Goal: Navigation & Orientation: Understand site structure

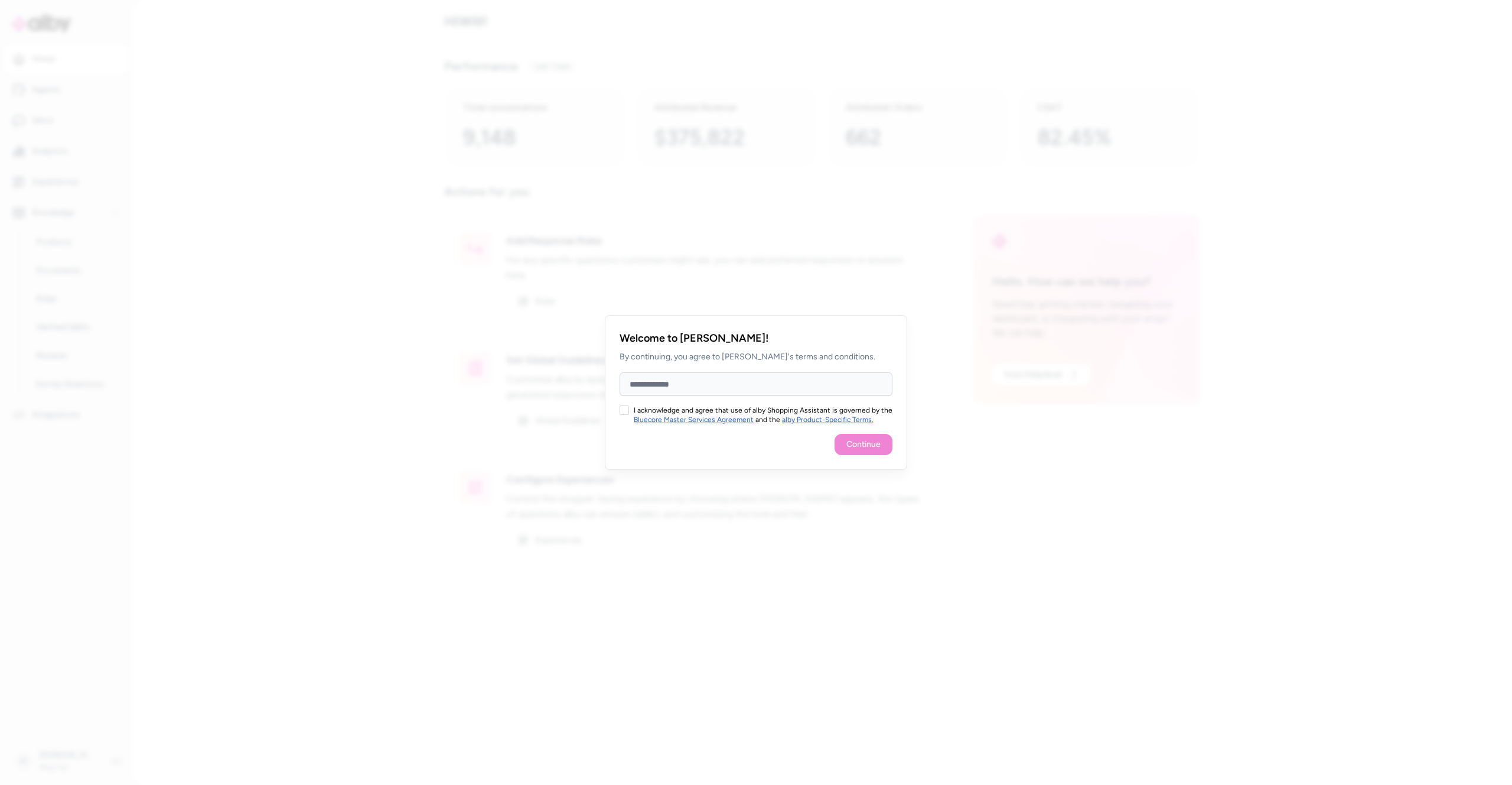
click at [784, 389] on input "Full Name" at bounding box center [756, 384] width 273 height 24
type input "**********"
click at [625, 411] on button "I acknowledge and agree that use of alby Shopping Assistant is governed by the …" at bounding box center [623, 409] width 9 height 9
click at [878, 446] on button "Continue" at bounding box center [864, 444] width 58 height 21
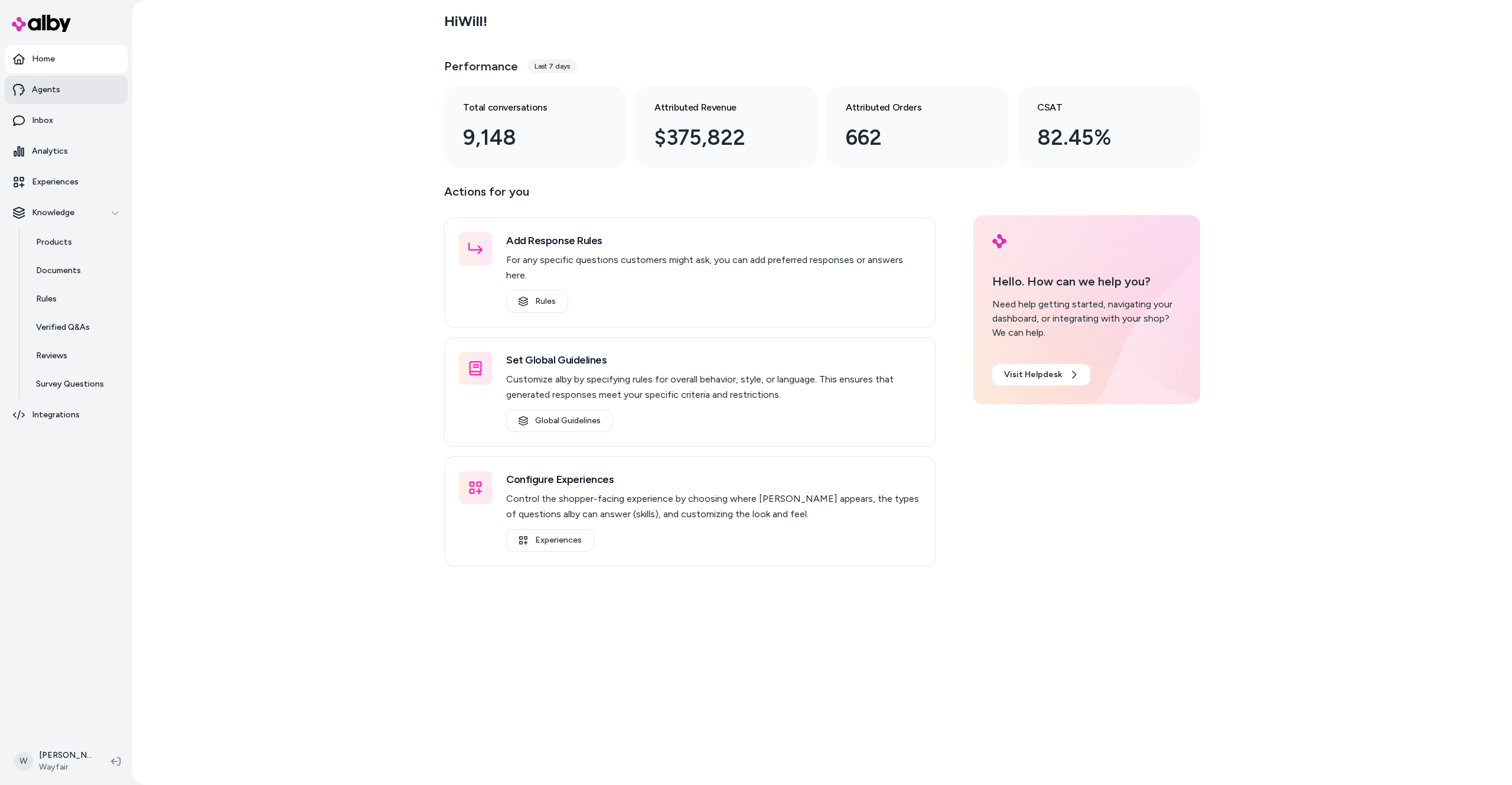
click at [73, 86] on link "Agents" at bounding box center [66, 90] width 123 height 28
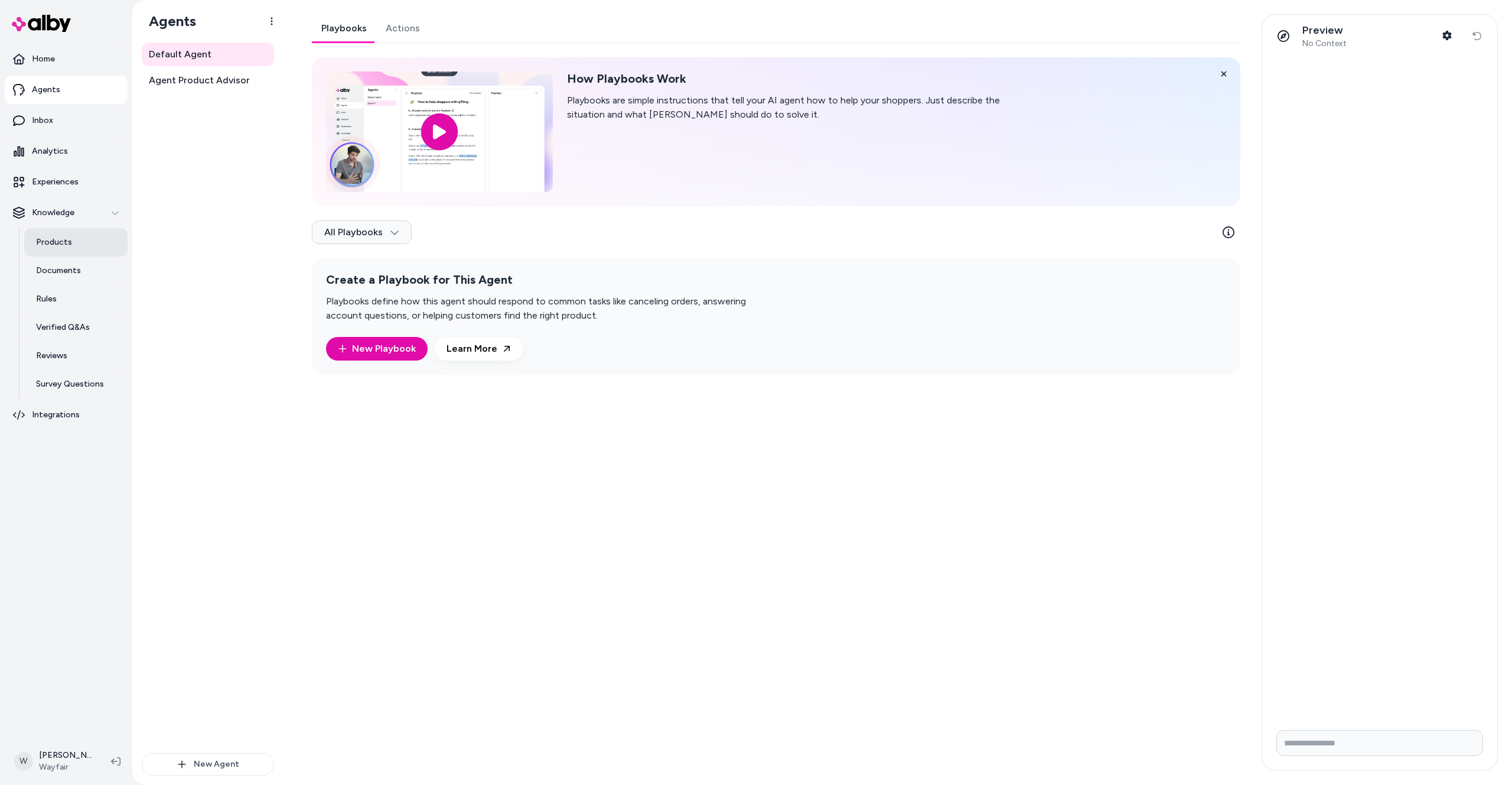
click at [65, 244] on p "Products" at bounding box center [54, 242] width 36 height 12
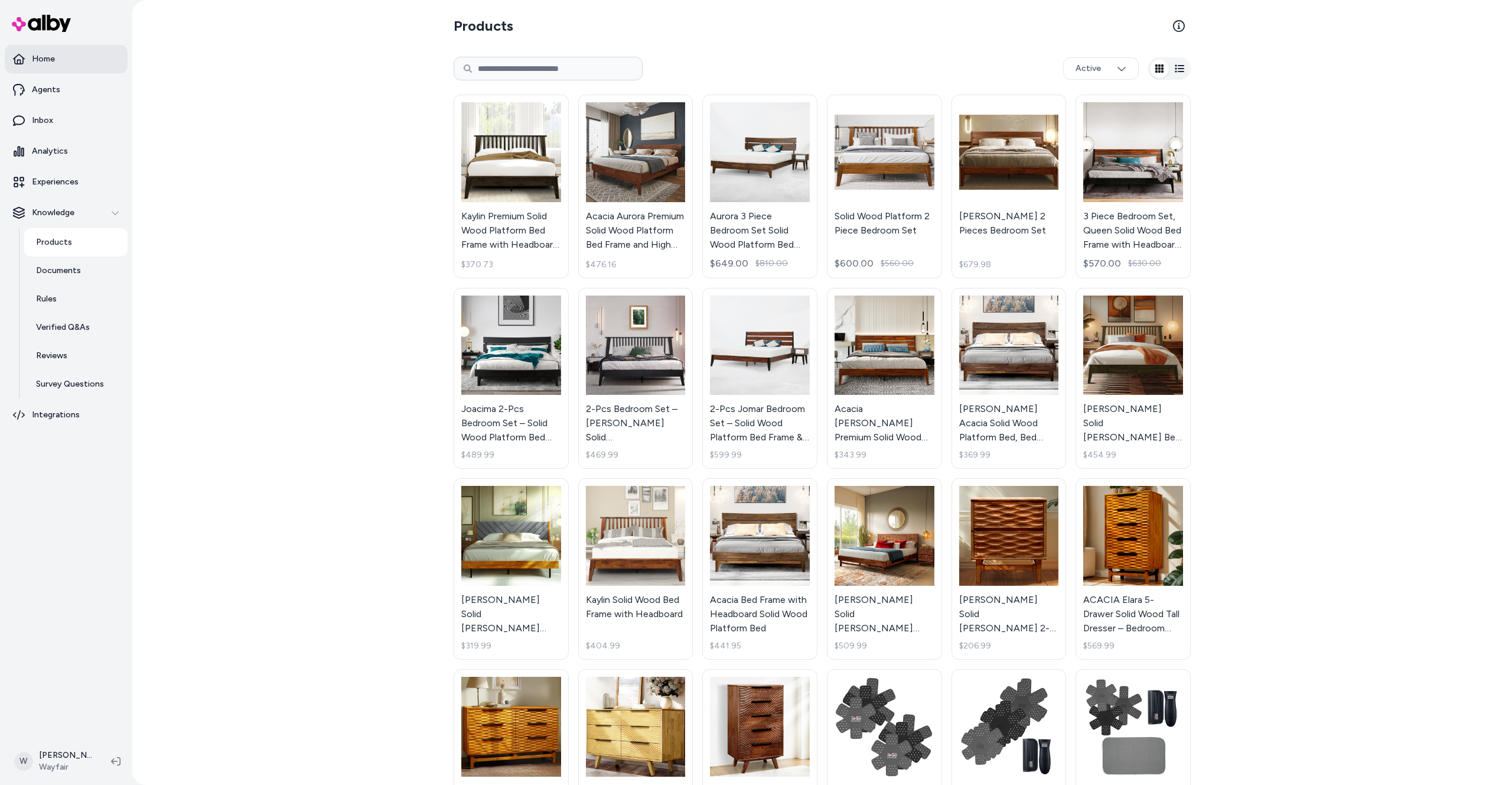
click at [69, 64] on link "Home" at bounding box center [66, 59] width 123 height 28
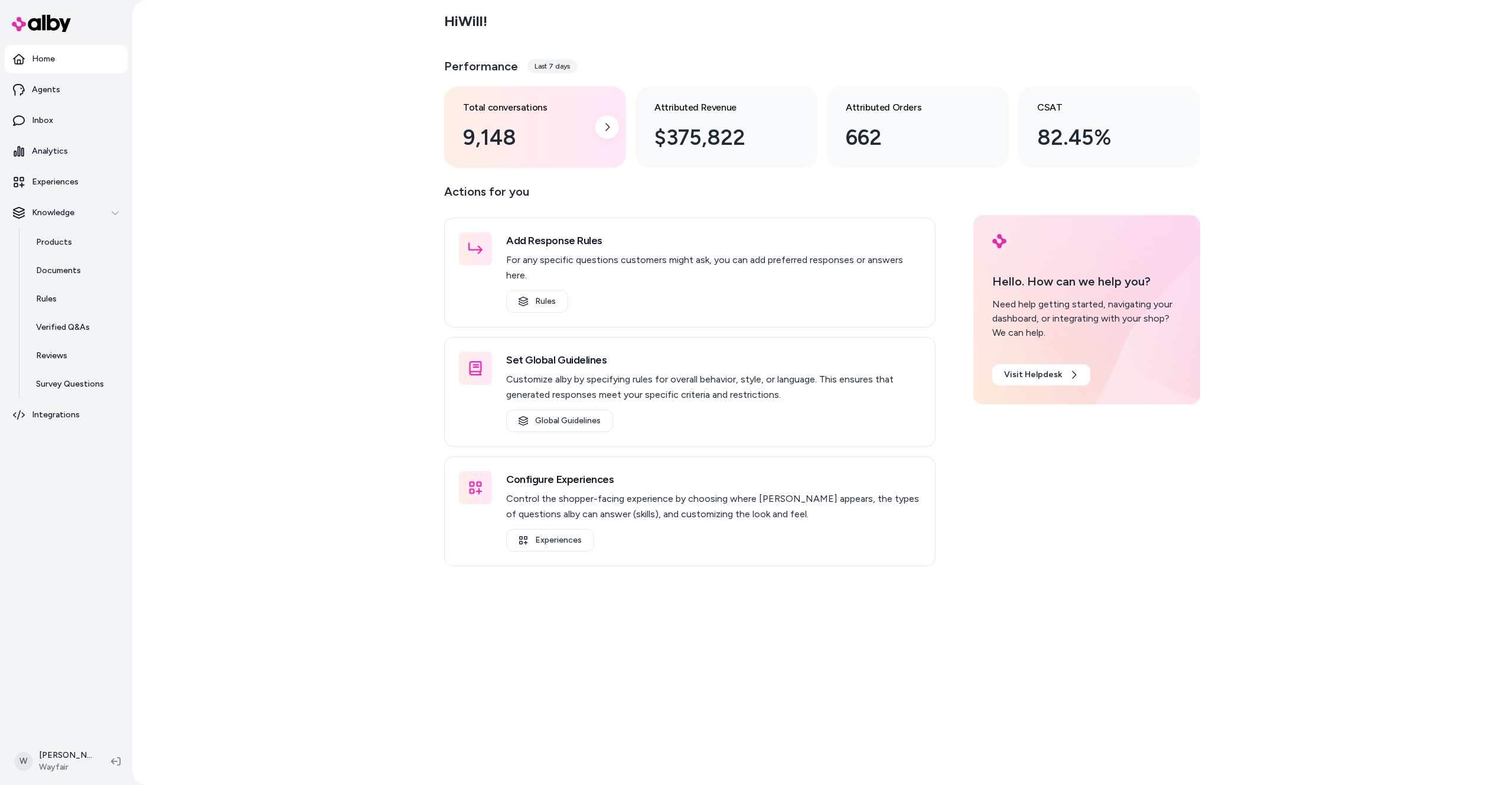
click at [543, 147] on div "9,148" at bounding box center [526, 138] width 126 height 32
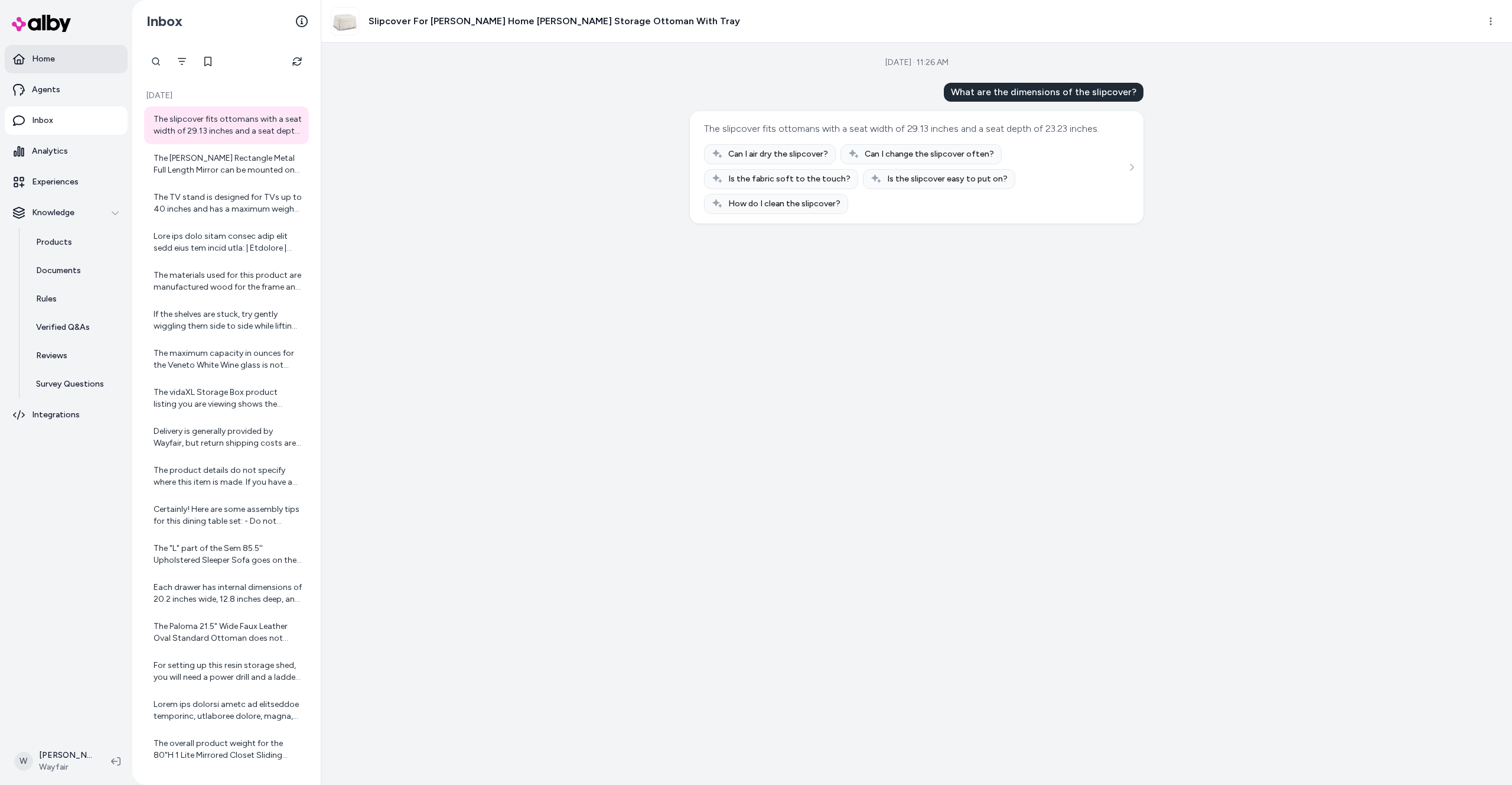
click at [71, 59] on link "Home" at bounding box center [66, 59] width 123 height 28
